Goal: Find specific page/section: Find specific page/section

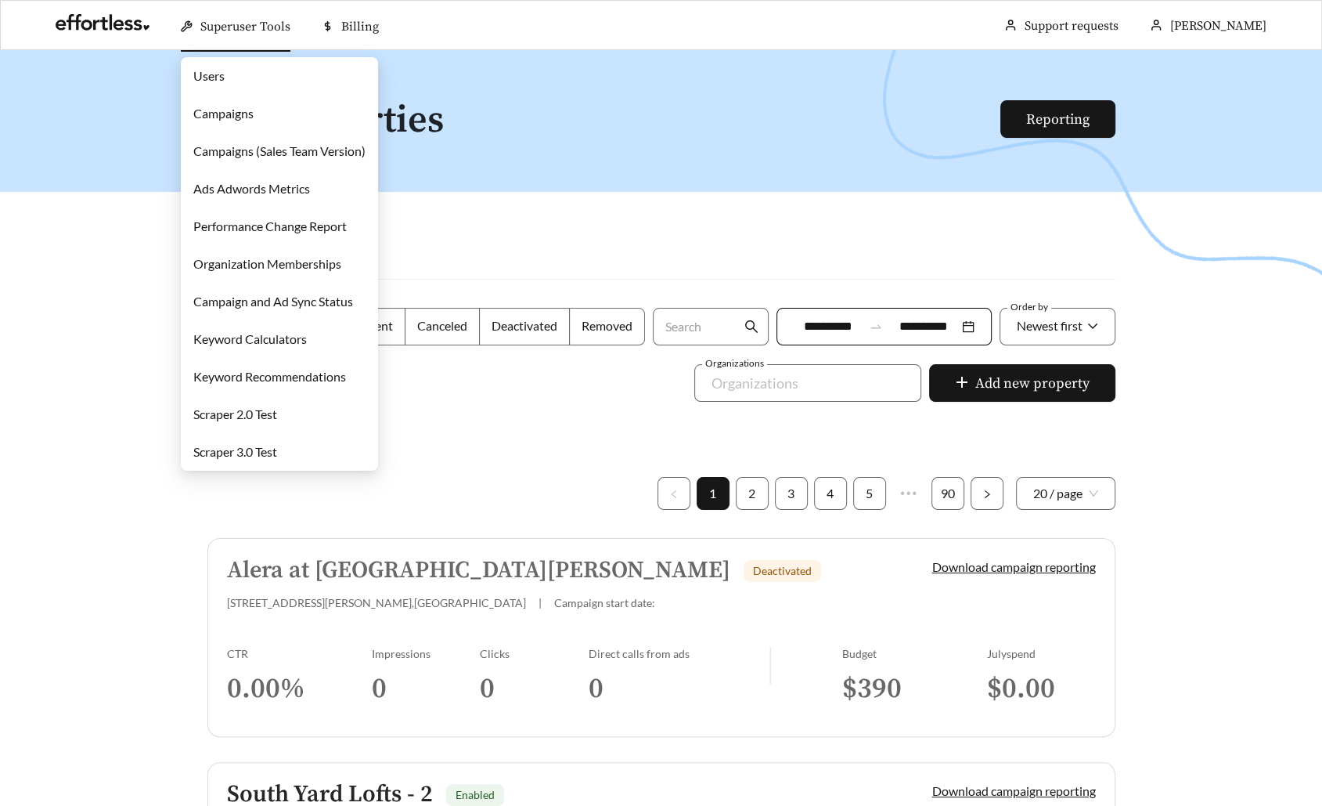
click at [237, 118] on link "Campaigns" at bounding box center [223, 113] width 60 height 15
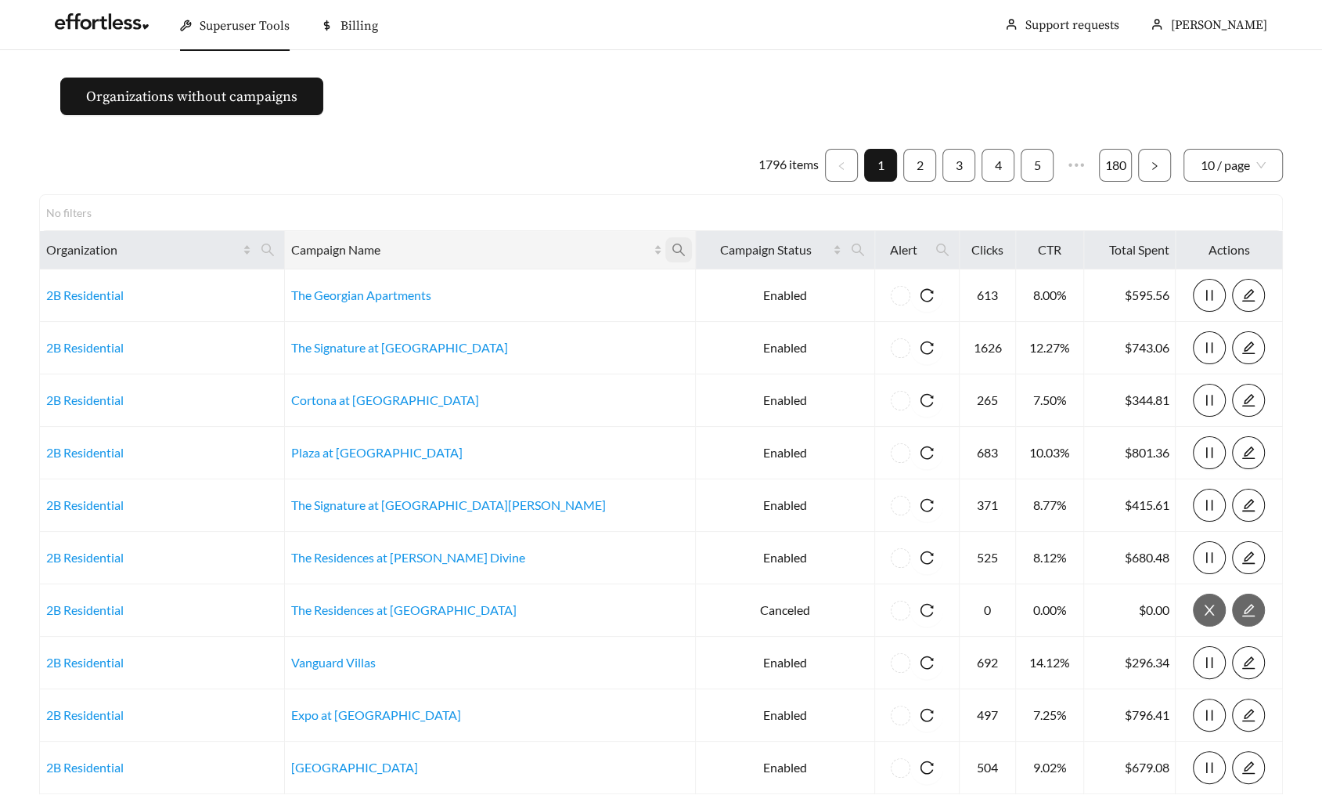
click at [673, 251] on icon "search" at bounding box center [679, 250] width 13 height 13
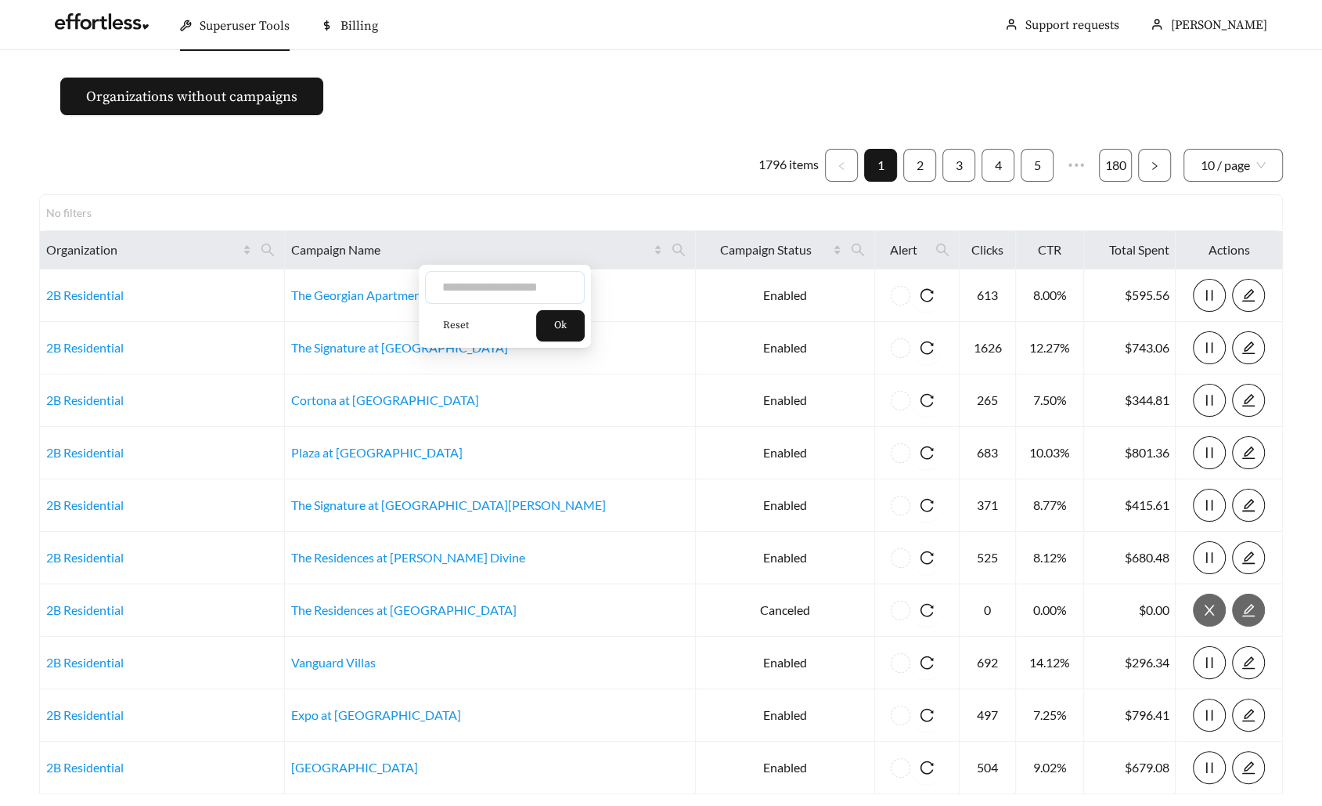
click at [518, 288] on input "text" at bounding box center [505, 287] width 160 height 33
type input "**********"
click at [574, 326] on button "Ok" at bounding box center [560, 325] width 49 height 31
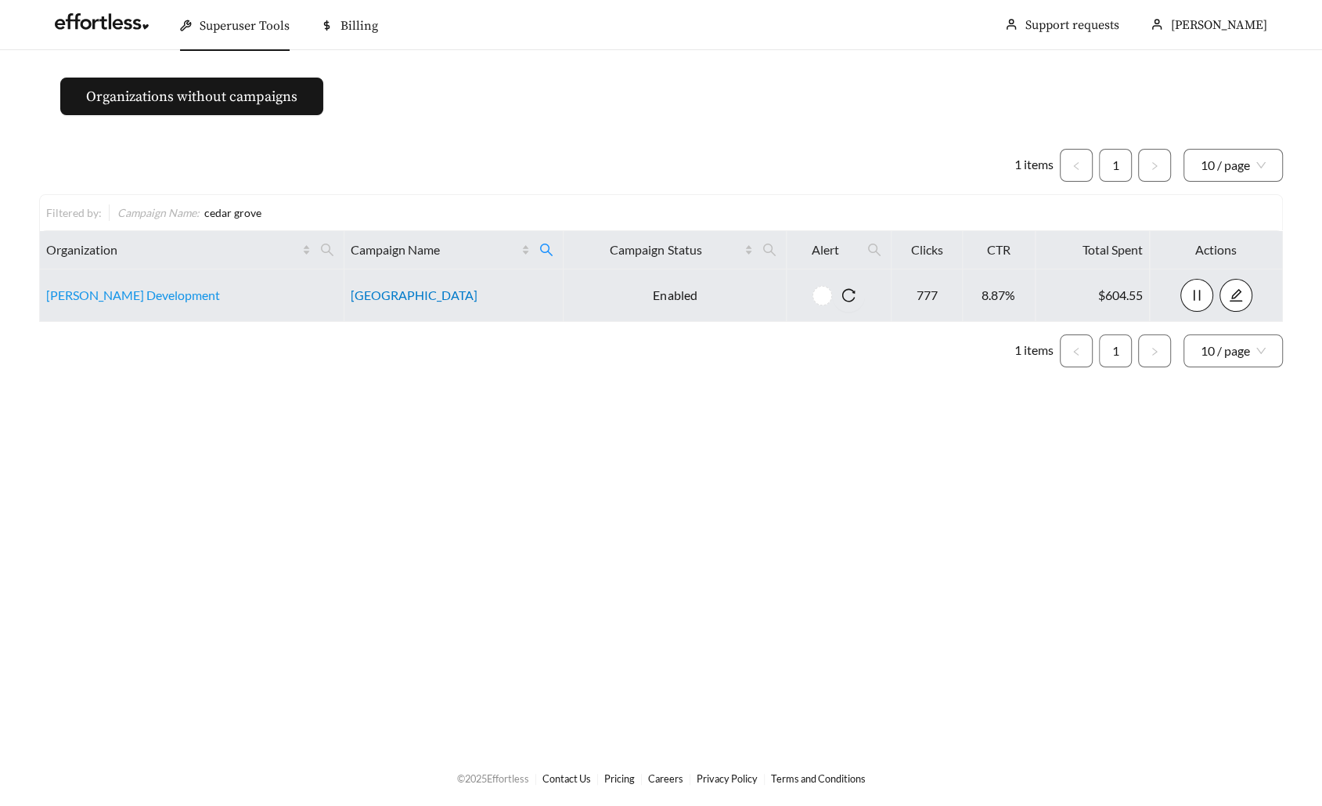
click at [435, 298] on link "[GEOGRAPHIC_DATA]" at bounding box center [414, 294] width 127 height 15
